Goal: Task Accomplishment & Management: Manage account settings

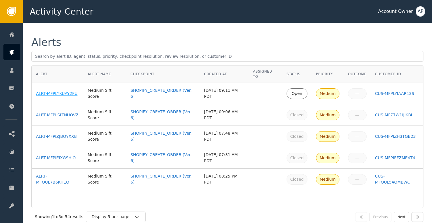
click at [64, 92] on div "ALRT-MFPLYKUAY2PU" at bounding box center [57, 94] width 43 height 6
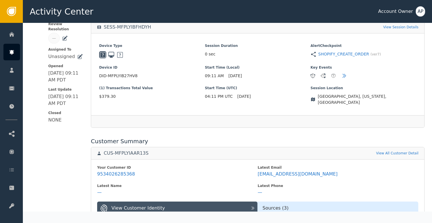
scroll to position [118, 0]
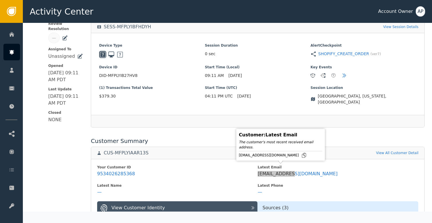
drag, startPoint x: 277, startPoint y: 168, endPoint x: 237, endPoint y: 153, distance: 42.8
click at [237, 23] on body "Activity Center Account Owner AP Home Alerts Customers Sessions Events Checkpoi…" at bounding box center [216, 11] width 432 height 23
click at [302, 157] on icon at bounding box center [304, 155] width 4 height 5
click at [301, 156] on icon at bounding box center [304, 155] width 6 height 6
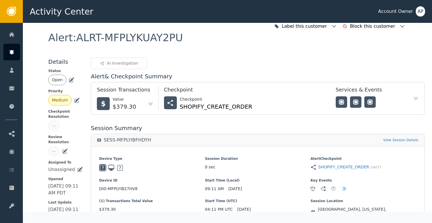
scroll to position [0, 0]
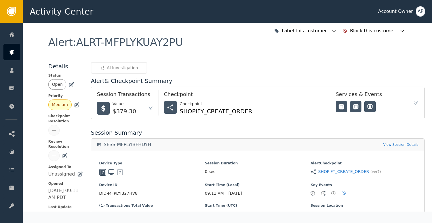
click at [71, 85] on icon at bounding box center [72, 85] width 6 height 6
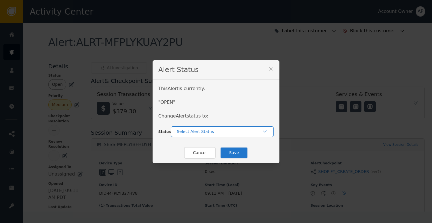
click at [199, 133] on div "Select Alert Status" at bounding box center [219, 132] width 85 height 6
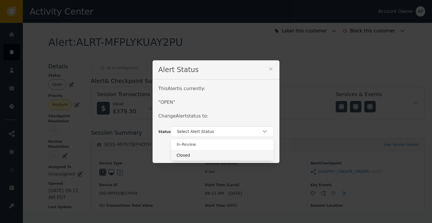
click at [200, 151] on div "Closed" at bounding box center [222, 155] width 103 height 11
click at [240, 155] on button "Save" at bounding box center [234, 153] width 28 height 12
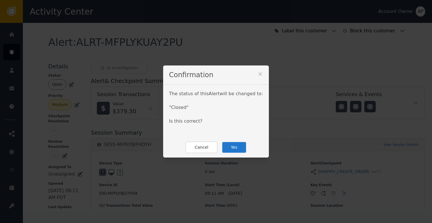
click at [225, 142] on button "Yes" at bounding box center [234, 147] width 25 height 12
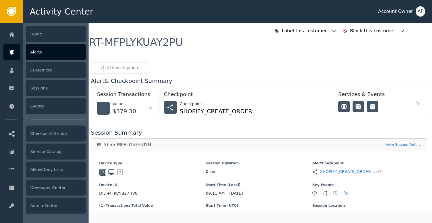
click at [11, 49] on div at bounding box center [11, 52] width 17 height 17
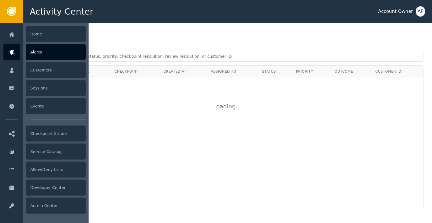
click at [65, 53] on div "Alerts" at bounding box center [56, 52] width 60 height 16
click at [11, 51] on icon at bounding box center [11, 52] width 4 height 5
click at [42, 54] on div "Alerts" at bounding box center [56, 52] width 60 height 16
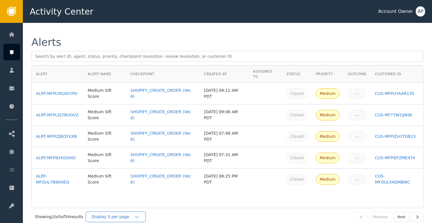
click at [144, 214] on div "Display 5 per page" at bounding box center [116, 216] width 60 height 11
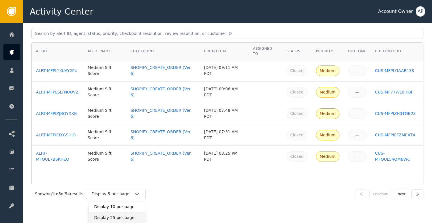
click at [130, 215] on div "Display 25 per page" at bounding box center [117, 218] width 46 height 6
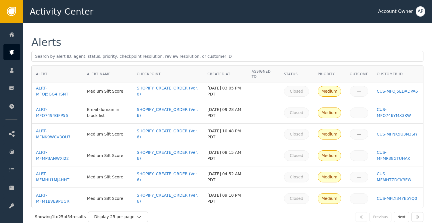
scroll to position [114, 0]
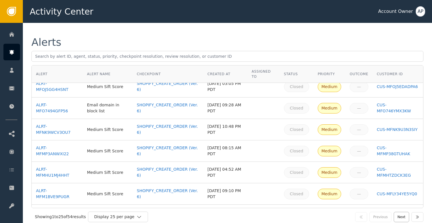
click at [407, 215] on button "Next" at bounding box center [401, 217] width 15 height 10
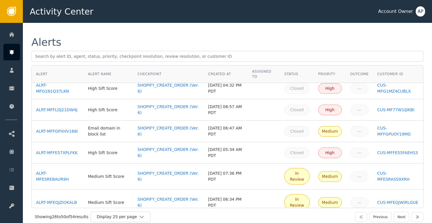
scroll to position [218, 0]
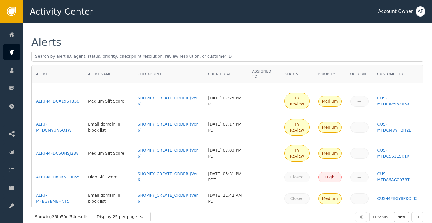
drag, startPoint x: 381, startPoint y: 221, endPoint x: 405, endPoint y: 219, distance: 23.8
click at [405, 219] on div "Previous Next" at bounding box center [337, 216] width 172 height 11
click at [405, 219] on button "Next" at bounding box center [401, 217] width 15 height 10
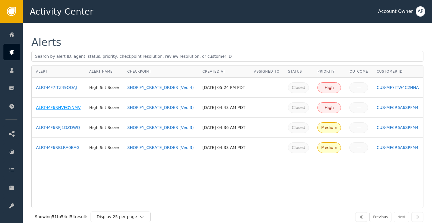
click at [61, 111] on div "ALRT-MF6RNVFOYNMV" at bounding box center [58, 108] width 45 height 6
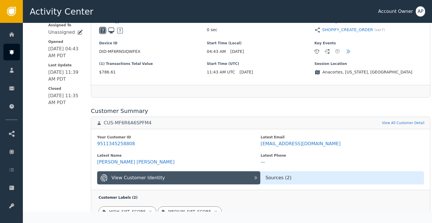
scroll to position [155, 0]
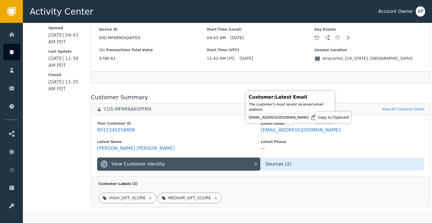
click at [312, 120] on icon at bounding box center [314, 117] width 4 height 5
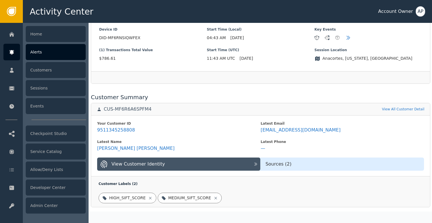
click at [13, 45] on div at bounding box center [11, 52] width 17 height 17
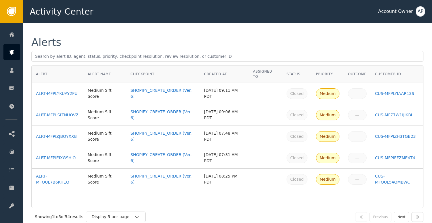
click at [159, 25] on div "Alerts Alert Alert Name Checkpoint Created At Assigned To Status Priority Outco…" at bounding box center [227, 131] width 409 height 217
